Goal: Task Accomplishment & Management: Manage account settings

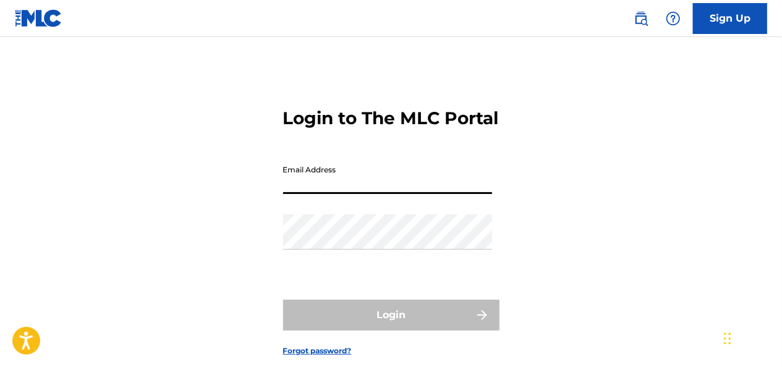
click at [397, 194] on input "Email Address" at bounding box center [387, 176] width 209 height 35
type input "mon"
click at [207, 253] on div "Login to The MLC Portal Email Address mon Password Login Forgot password?" at bounding box center [391, 222] width 782 height 308
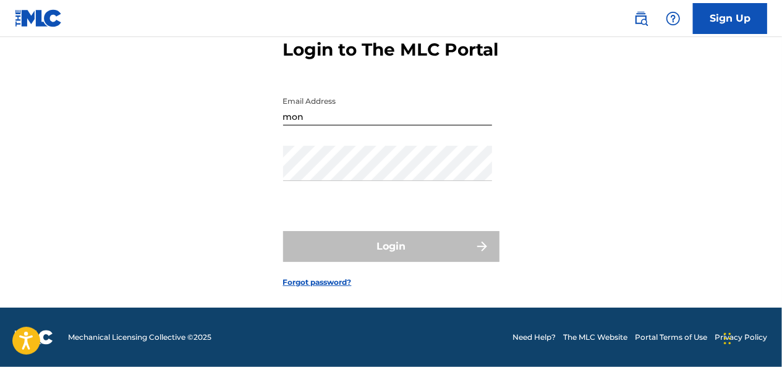
click at [341, 280] on link "Forgot password?" at bounding box center [317, 282] width 69 height 11
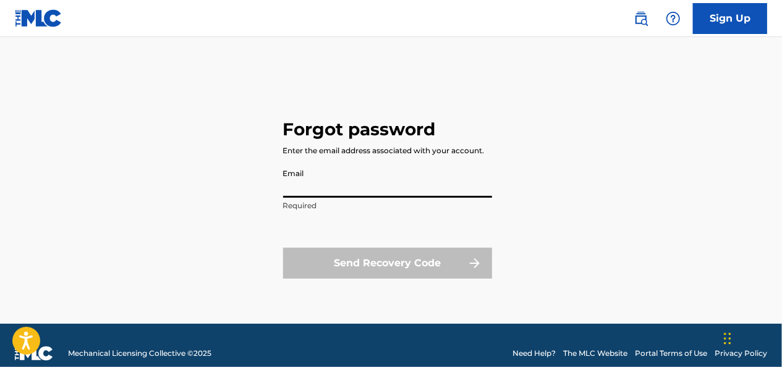
click at [329, 189] on input "Email" at bounding box center [387, 179] width 209 height 35
type input "[EMAIL_ADDRESS][DOMAIN_NAME]"
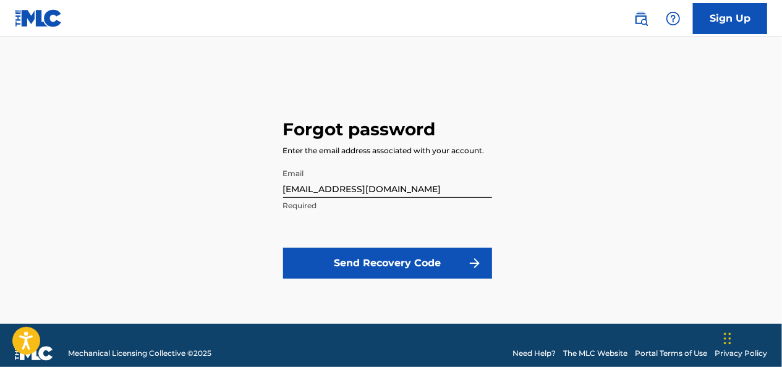
click at [337, 268] on button "Send Recovery Code" at bounding box center [387, 263] width 209 height 31
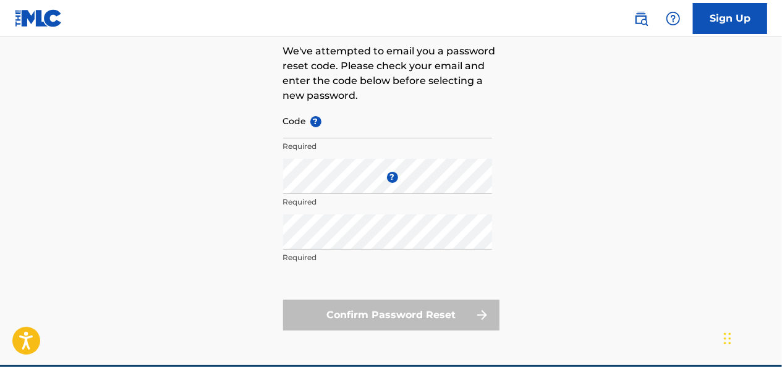
scroll to position [108, 0]
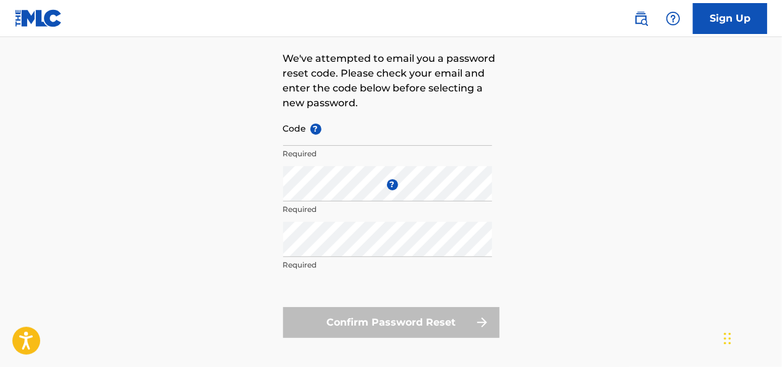
scroll to position [90, 0]
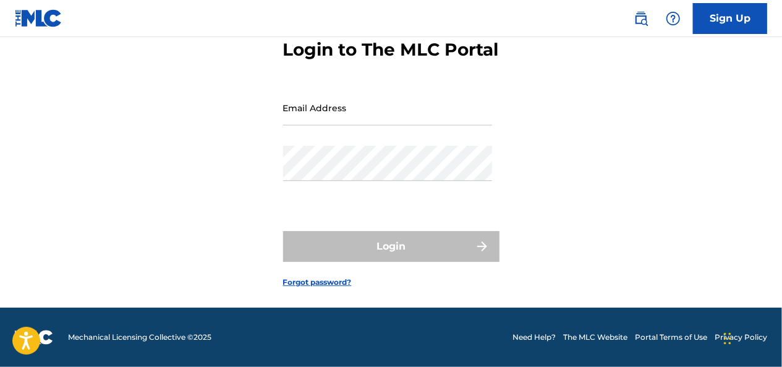
click at [323, 279] on link "Forgot password?" at bounding box center [317, 282] width 69 height 11
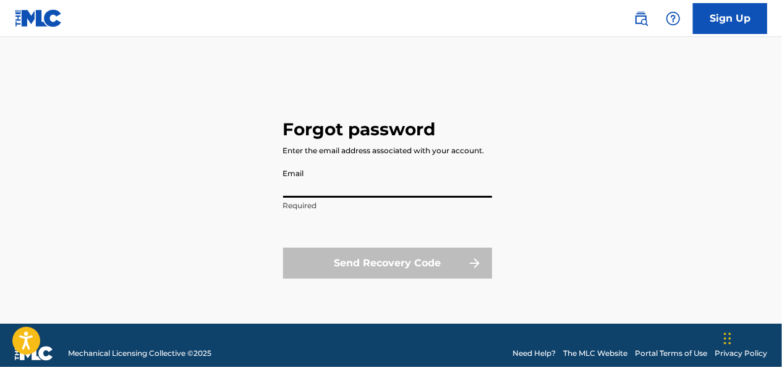
click at [317, 185] on input "Email" at bounding box center [387, 179] width 209 height 35
type input "[EMAIL_ADDRESS][DOMAIN_NAME]"
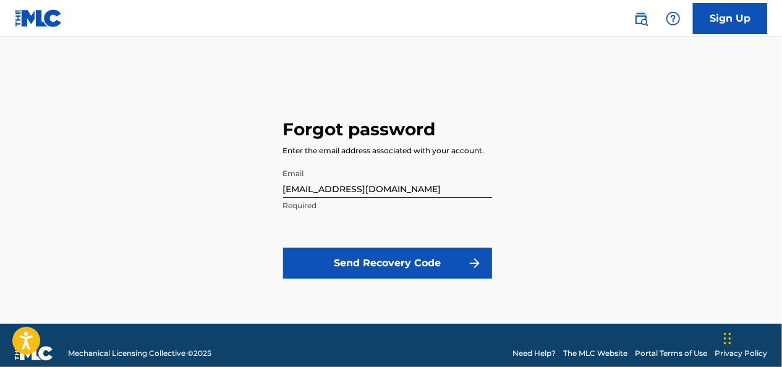
click at [342, 266] on button "Send Recovery Code" at bounding box center [387, 263] width 209 height 31
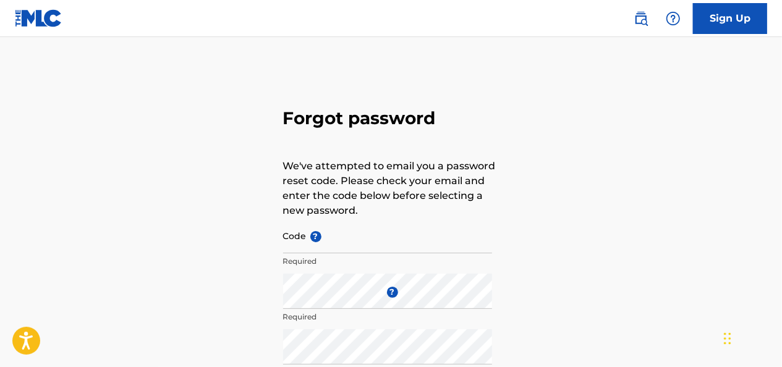
click at [350, 237] on input "Code ?" at bounding box center [387, 235] width 209 height 35
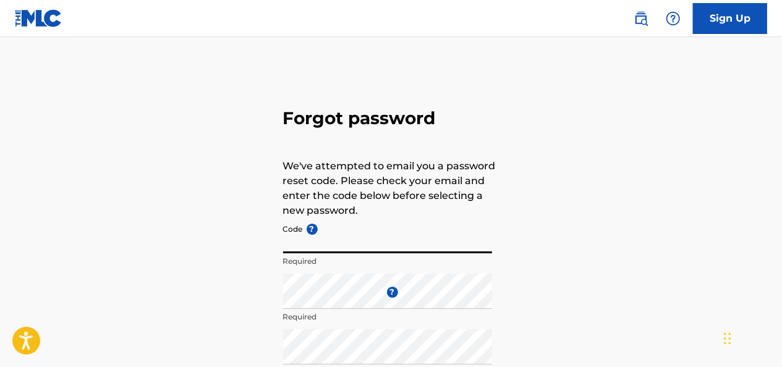
paste input "FP_189792774aa319e6f61cc0d253dc"
type input "FP_189792774aa319e6f61cc0d253dc"
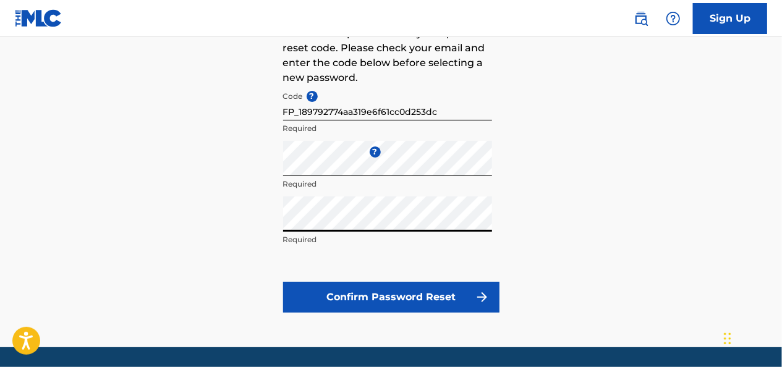
scroll to position [133, 0]
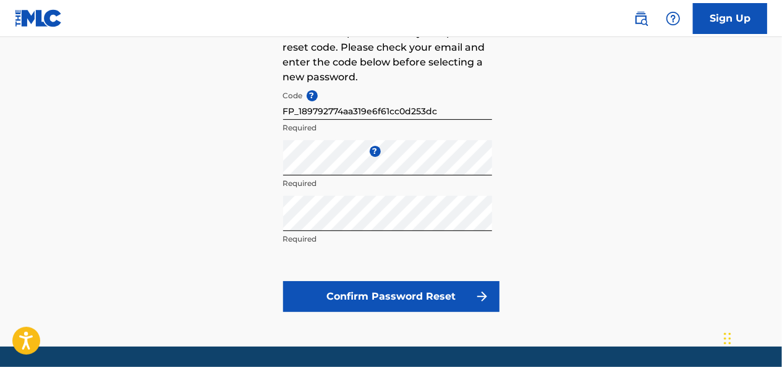
click at [438, 292] on button "Confirm Password Reset" at bounding box center [391, 296] width 216 height 31
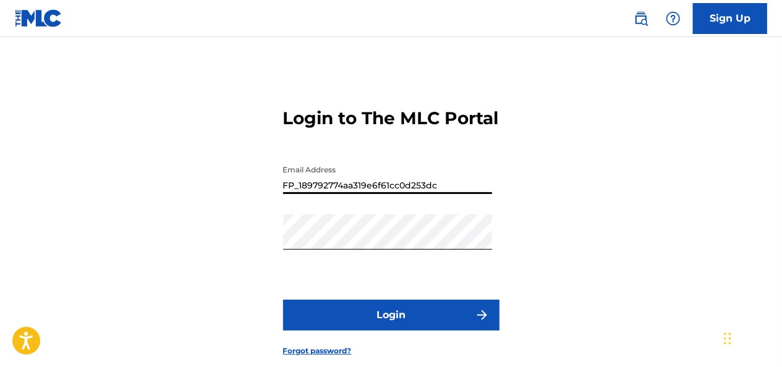
click at [455, 194] on input "FP_189792774aa319e6f61cc0d253dc" at bounding box center [387, 176] width 209 height 35
type input "F"
type input "[EMAIL_ADDRESS][DOMAIN_NAME]"
click at [407, 326] on button "Login" at bounding box center [391, 315] width 216 height 31
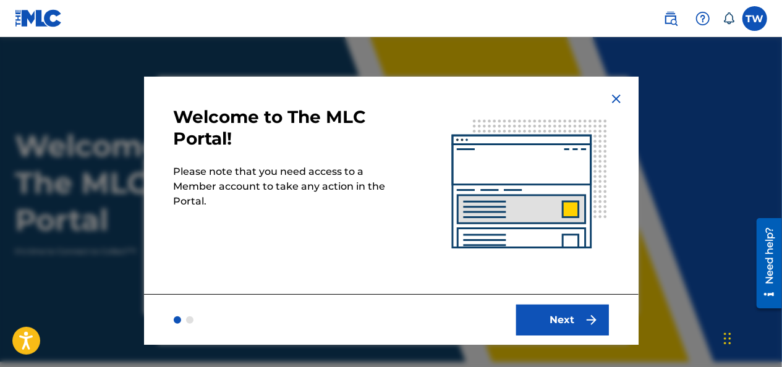
click at [587, 319] on img "submit" at bounding box center [591, 320] width 15 height 15
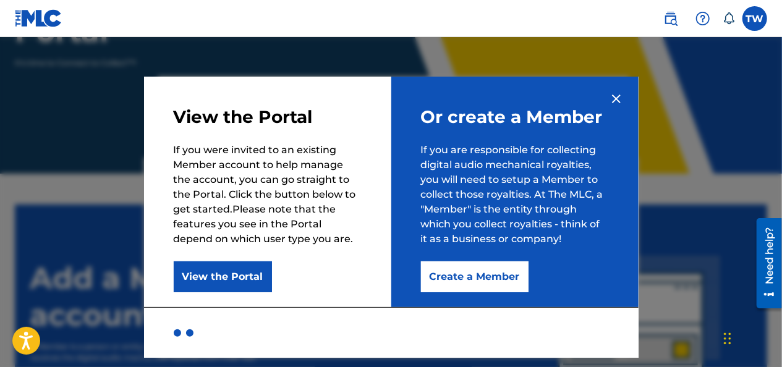
scroll to position [189, 0]
click at [243, 272] on button "View the Portal" at bounding box center [223, 276] width 98 height 31
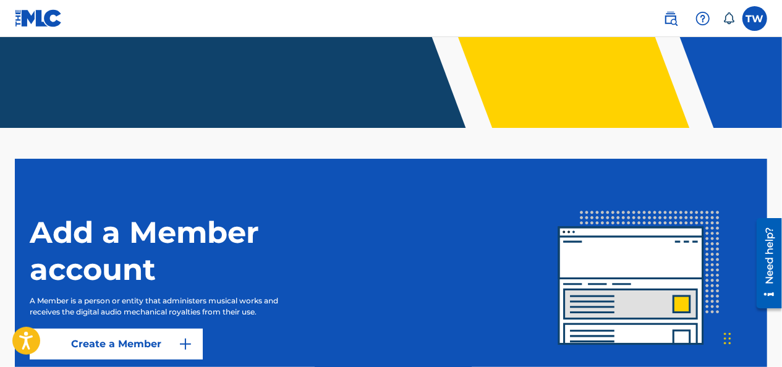
scroll to position [0, 0]
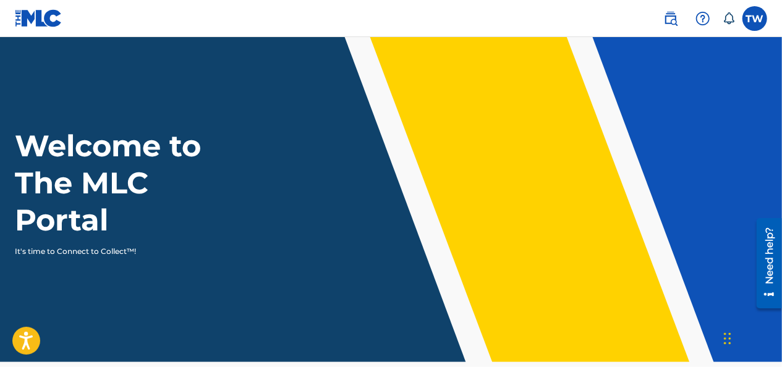
click at [756, 16] on label at bounding box center [754, 18] width 25 height 25
click at [754, 19] on input "TW [PERSON_NAME] [EMAIL_ADDRESS][DOMAIN_NAME] Notification Preferences Profile …" at bounding box center [754, 19] width 0 height 0
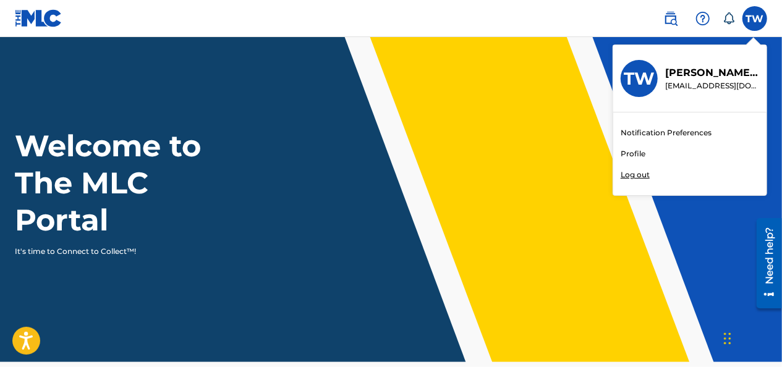
click at [627, 152] on link "Profile" at bounding box center [632, 153] width 25 height 11
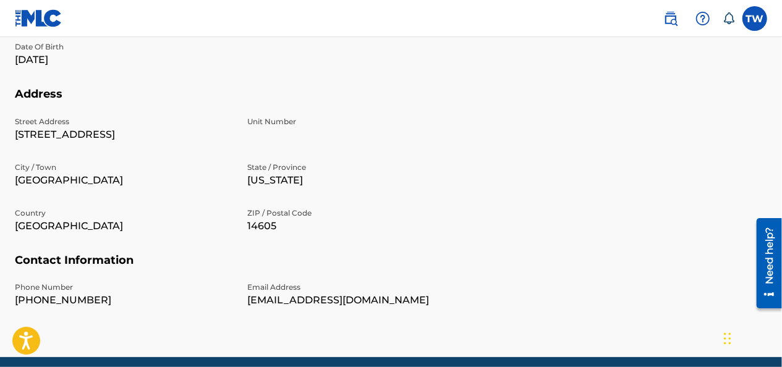
scroll to position [416, 0]
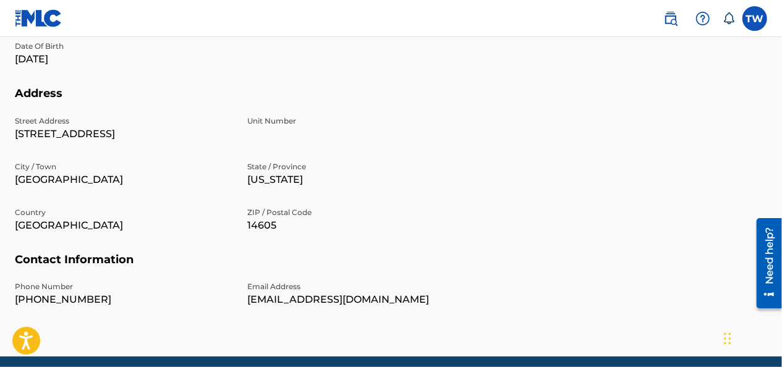
click at [70, 131] on p "[STREET_ADDRESS]" at bounding box center [123, 134] width 217 height 15
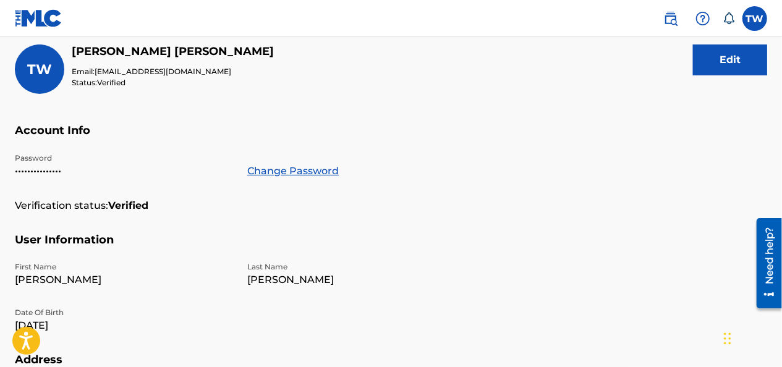
scroll to position [144, 0]
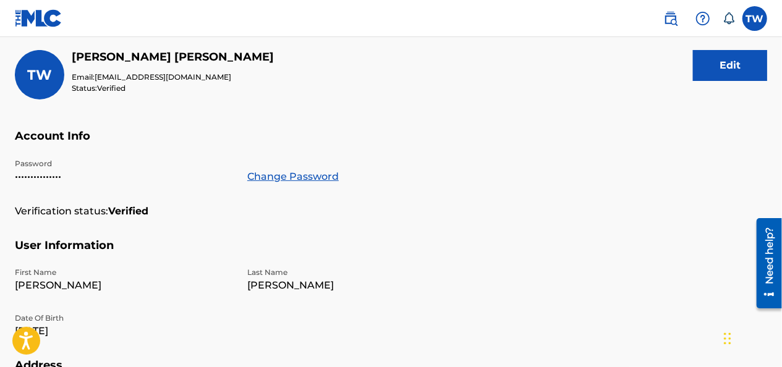
click at [740, 65] on button "Edit" at bounding box center [730, 65] width 74 height 31
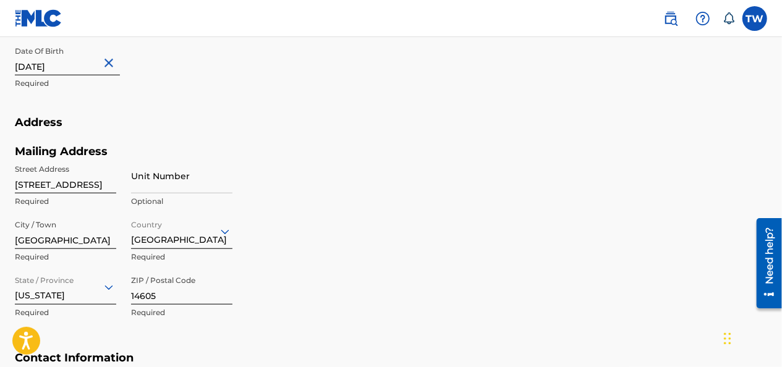
scroll to position [449, 0]
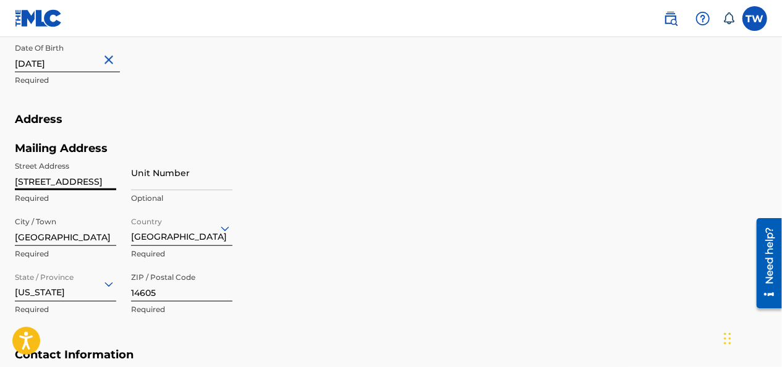
click at [100, 180] on input "[STREET_ADDRESS]" at bounding box center [65, 172] width 101 height 35
type input "4"
type input "[STREET_ADDRESS]"
type input "[GEOGRAPHIC_DATA]"
type input "NY"
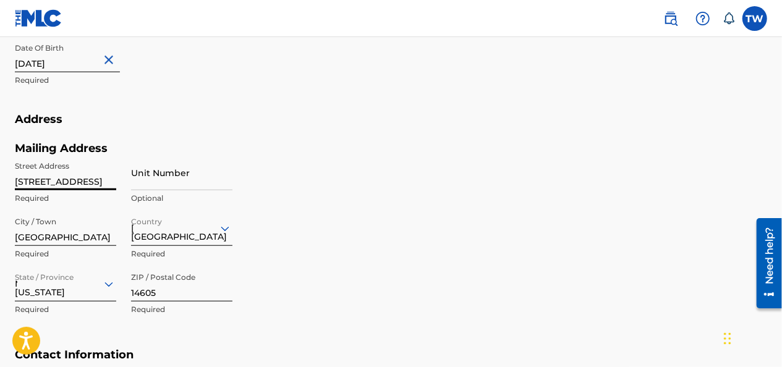
type input "1"
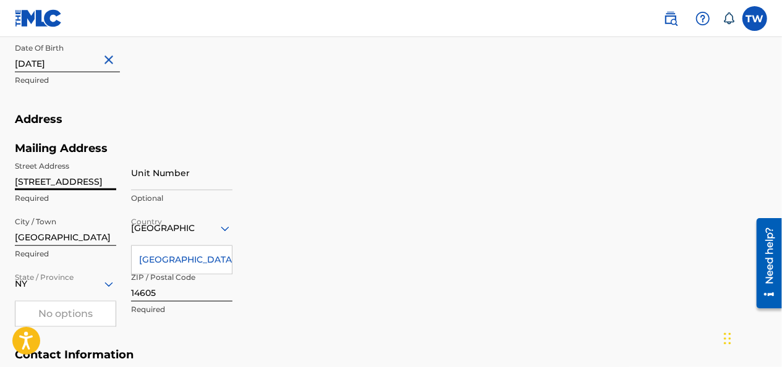
scroll to position [675, 0]
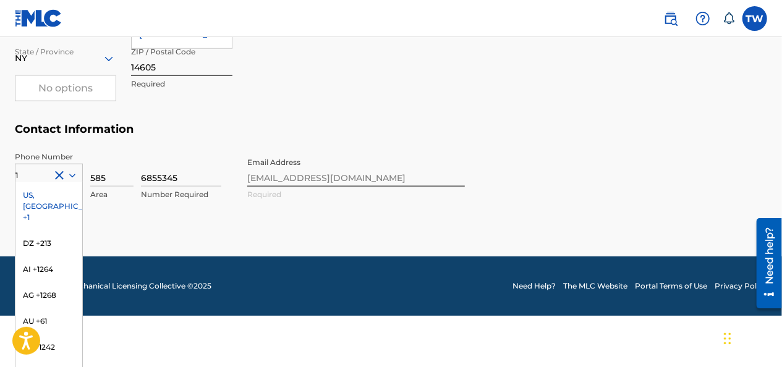
click at [46, 192] on div "US, [GEOGRAPHIC_DATA] +1" at bounding box center [48, 206] width 67 height 48
click at [38, 182] on div "option US, [GEOGRAPHIC_DATA] +1, selected. 216 results available. Use Up and Do…" at bounding box center [49, 173] width 68 height 19
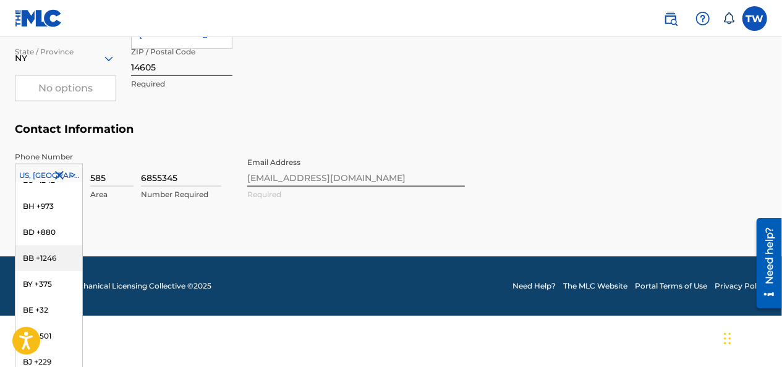
scroll to position [0, 0]
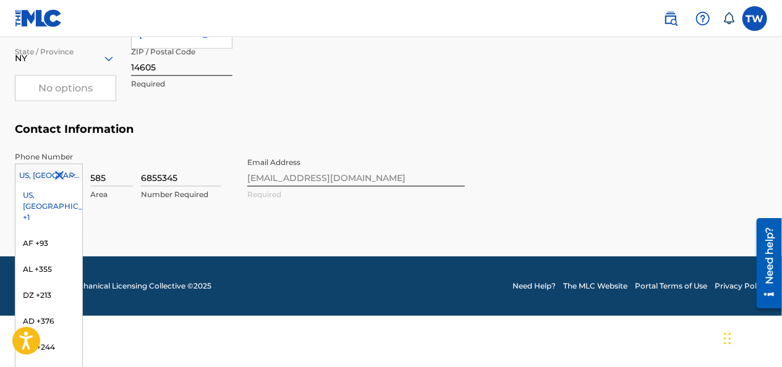
click at [34, 192] on div "US, [GEOGRAPHIC_DATA] +1" at bounding box center [48, 206] width 67 height 48
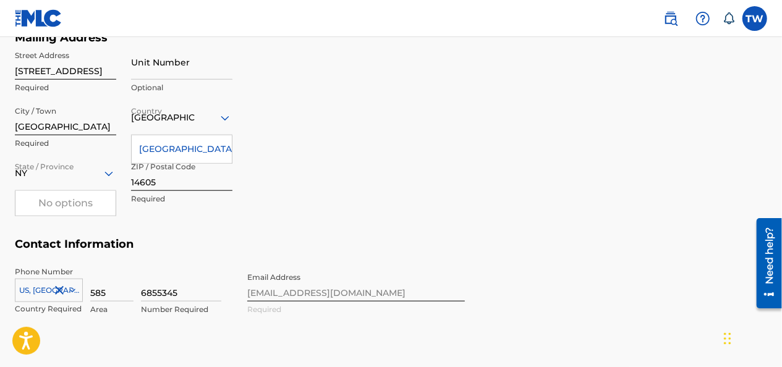
scroll to position [560, 0]
click at [163, 187] on input "14605" at bounding box center [181, 173] width 101 height 35
type input "14606"
click at [335, 151] on div "Mailing Address Street Address [STREET_ADDRESS] Required Unit Number Optional C…" at bounding box center [240, 134] width 450 height 207
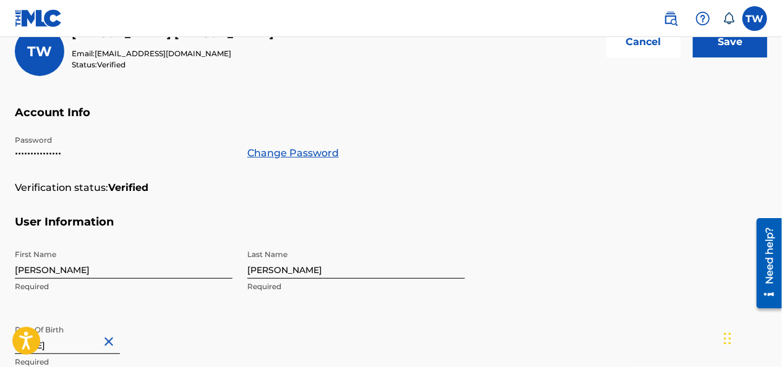
scroll to position [72, 0]
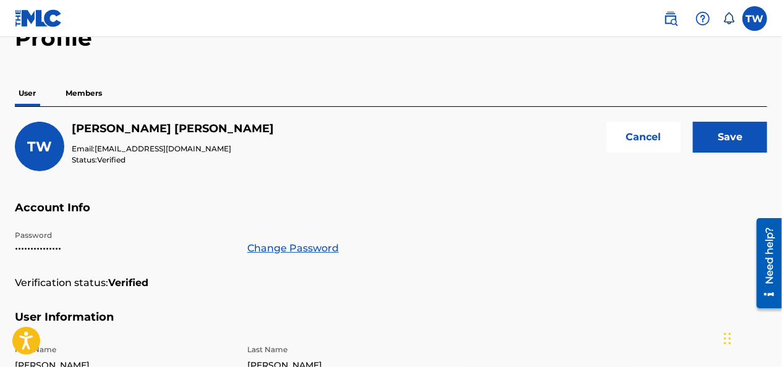
click at [713, 140] on input "Save" at bounding box center [730, 137] width 74 height 31
click at [93, 95] on p "Members" at bounding box center [84, 93] width 44 height 26
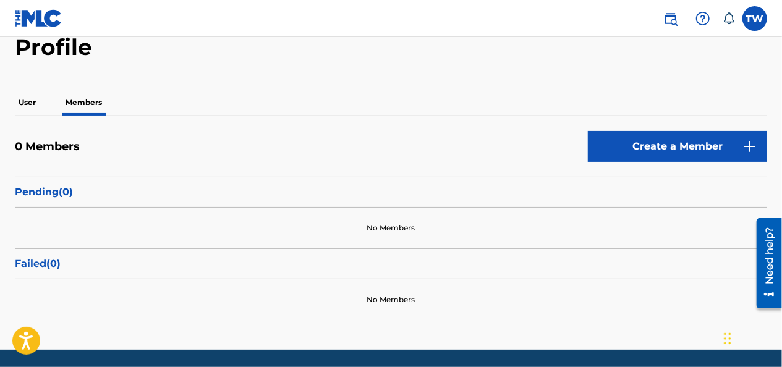
scroll to position [104, 0]
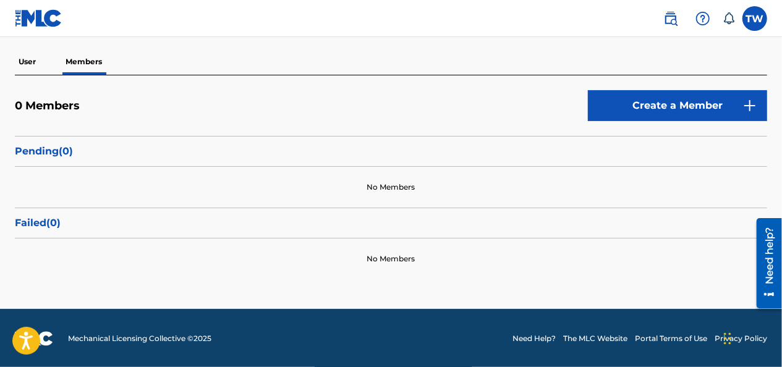
click at [647, 99] on link "Create a Member" at bounding box center [677, 105] width 179 height 31
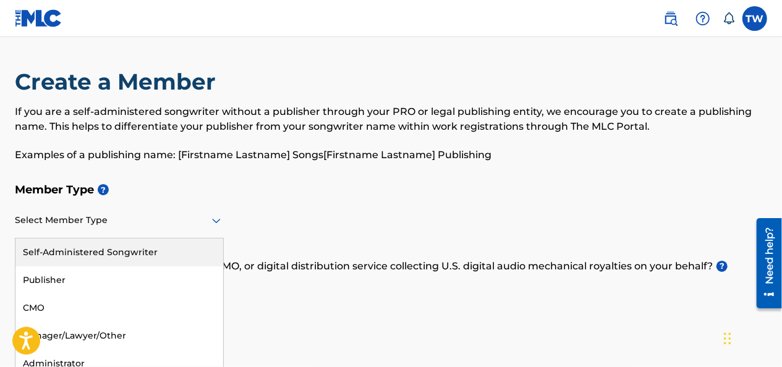
scroll to position [11, 0]
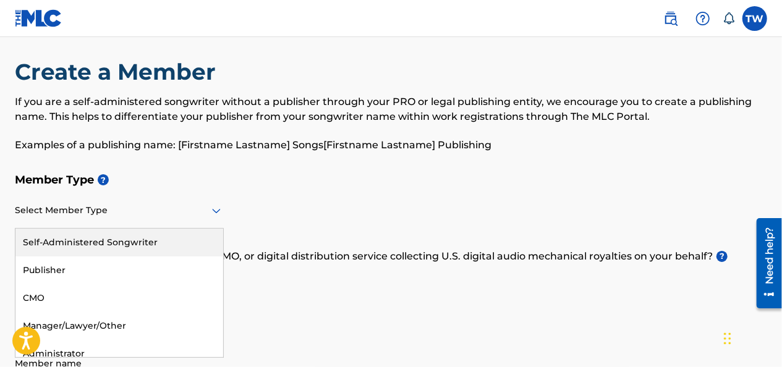
click at [217, 221] on div "Select Member Type" at bounding box center [119, 210] width 209 height 35
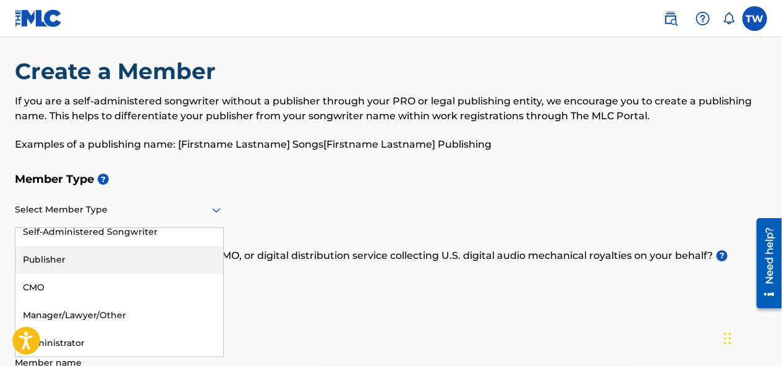
scroll to position [0, 0]
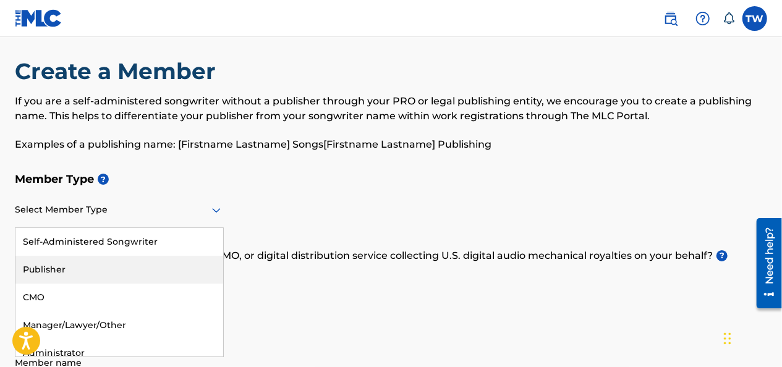
click at [54, 263] on div "Publisher" at bounding box center [119, 270] width 208 height 28
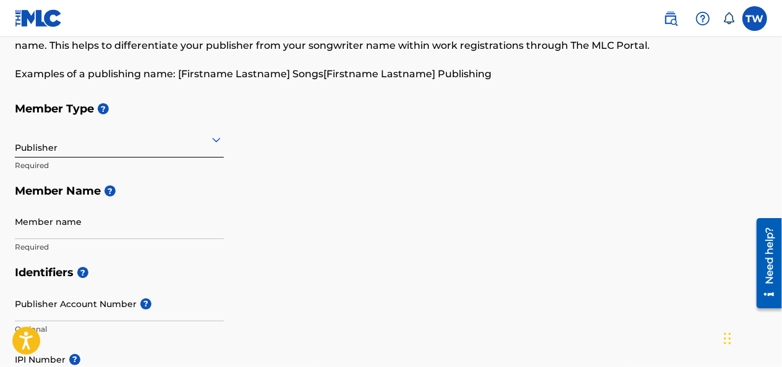
scroll to position [79, 0]
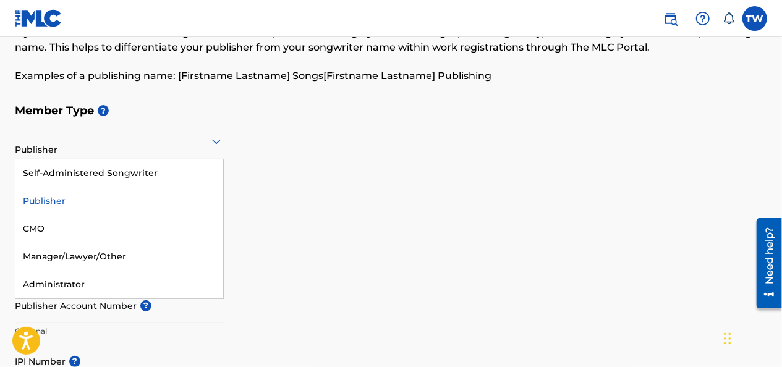
click at [214, 143] on icon at bounding box center [216, 141] width 15 height 15
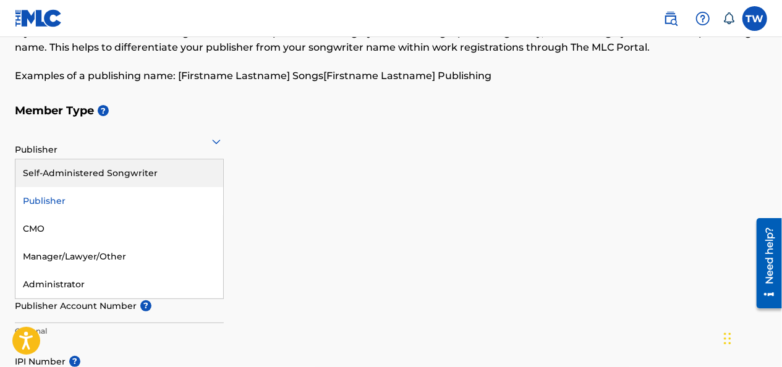
click at [143, 167] on div "Self-Administered Songwriter" at bounding box center [119, 173] width 208 height 28
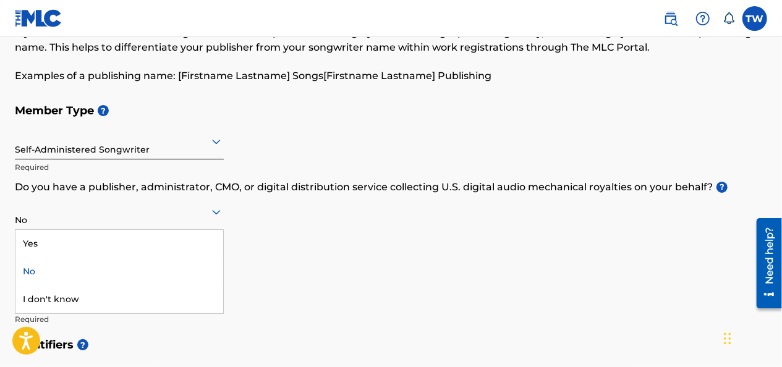
click at [212, 210] on icon at bounding box center [216, 212] width 9 height 5
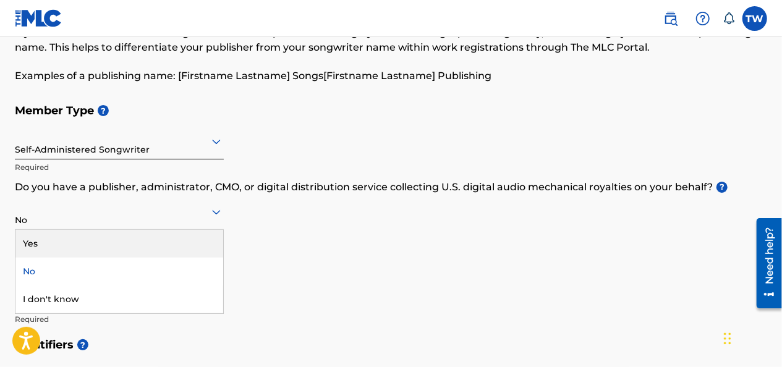
click at [44, 237] on div "Yes" at bounding box center [119, 244] width 208 height 28
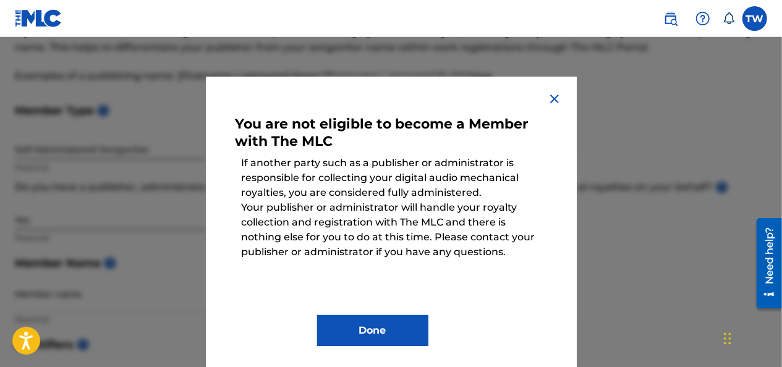
click at [547, 96] on img at bounding box center [554, 98] width 15 height 15
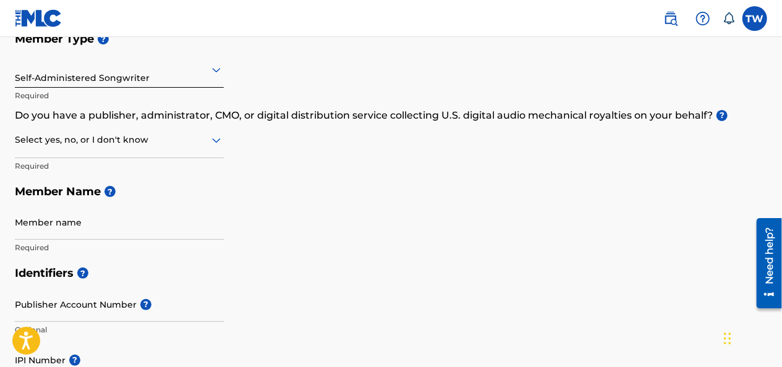
scroll to position [148, 0]
